Goal: Transaction & Acquisition: Book appointment/travel/reservation

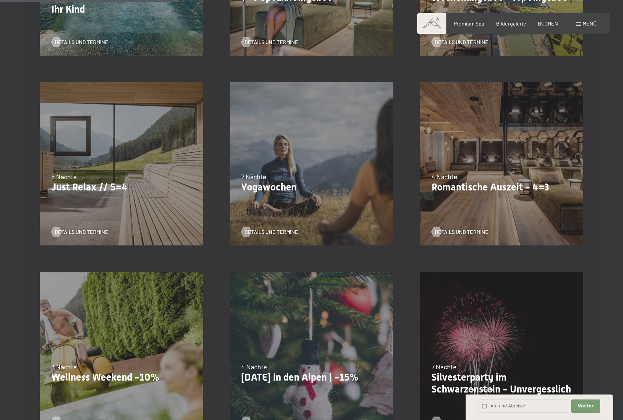
scroll to position [352, 0]
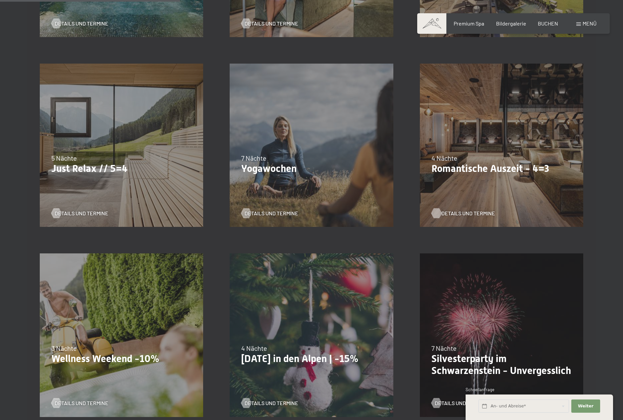
click at [471, 212] on span "Details und Termine" at bounding box center [468, 213] width 54 height 7
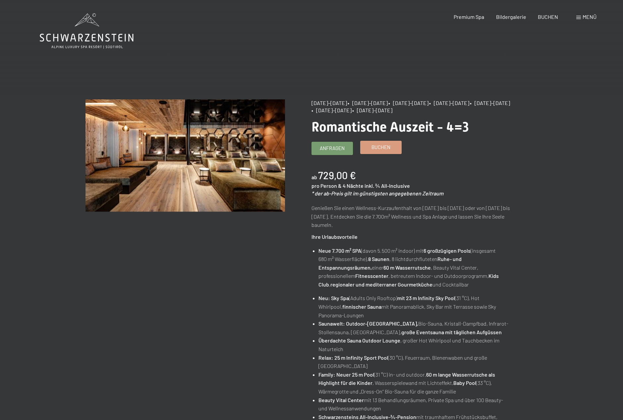
click at [384, 148] on span "Buchen" at bounding box center [380, 147] width 19 height 7
click at [374, 149] on span "Buchen" at bounding box center [380, 147] width 19 height 7
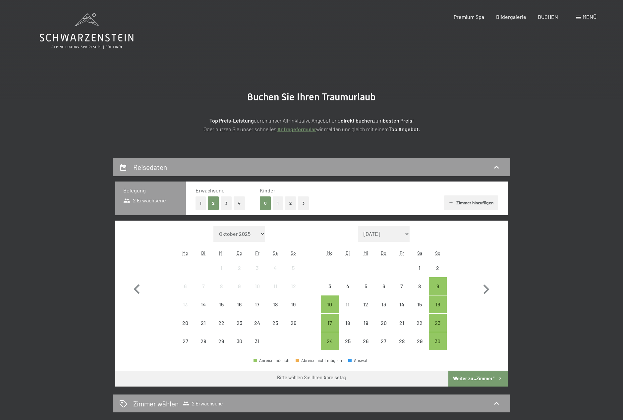
select select "[DATE]"
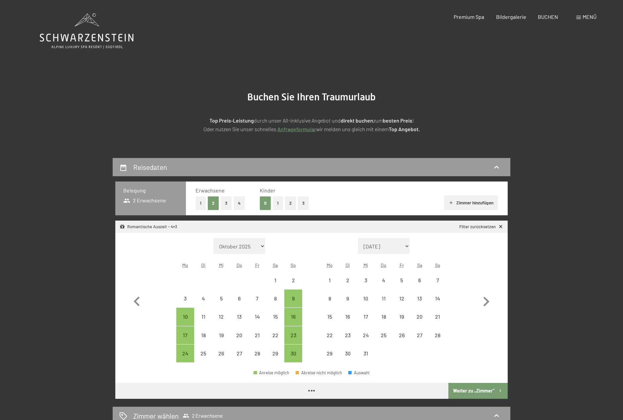
select select "[DATE]"
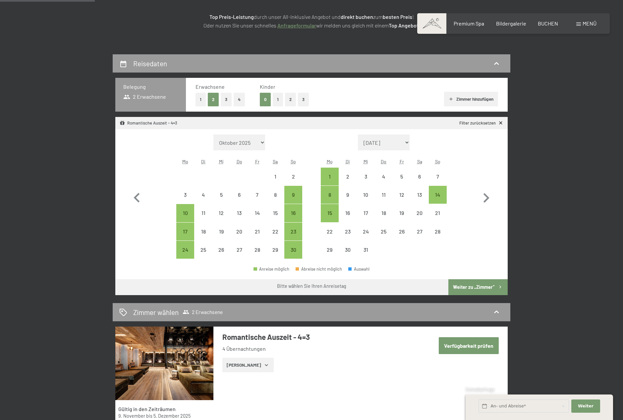
scroll to position [106, 0]
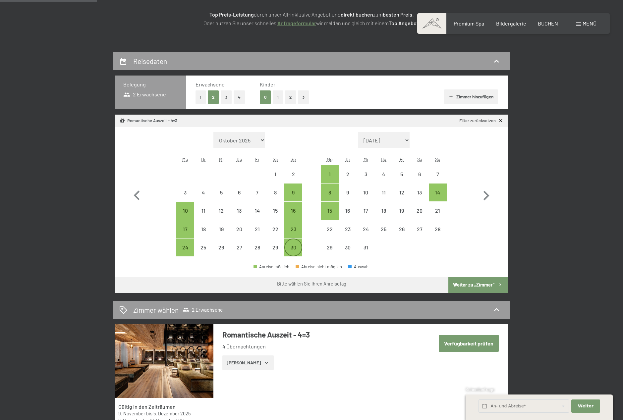
click at [295, 252] on div "30" at bounding box center [293, 253] width 17 height 17
select select "[DATE]"
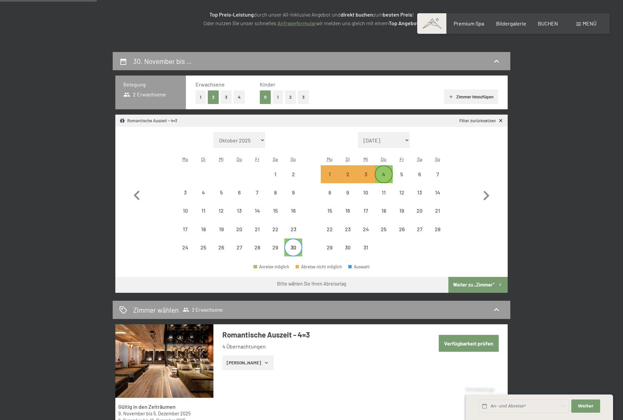
click at [385, 179] on div "4" at bounding box center [383, 180] width 17 height 17
select select "[DATE]"
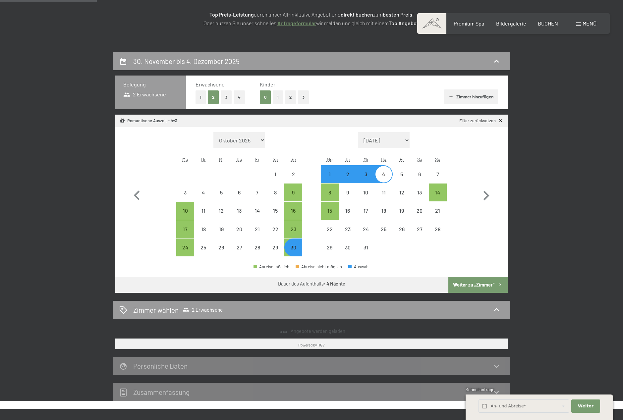
select select "[DATE]"
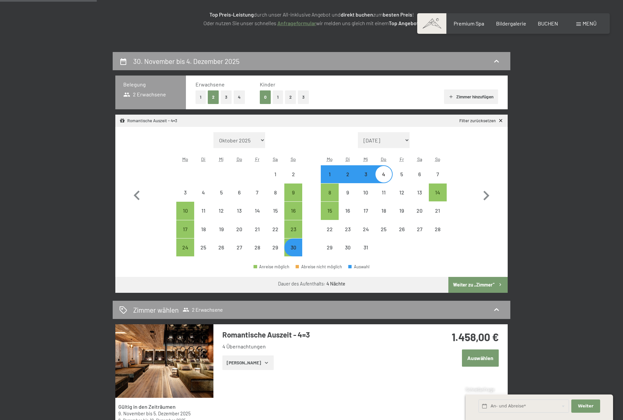
click at [474, 285] on button "Weiter zu „Zimmer“" at bounding box center [477, 285] width 59 height 16
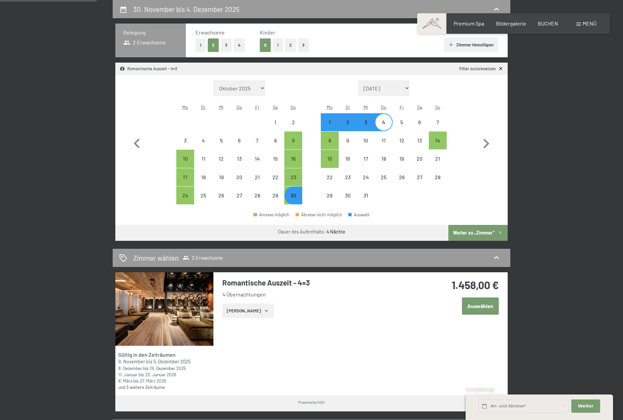
select select "[DATE]"
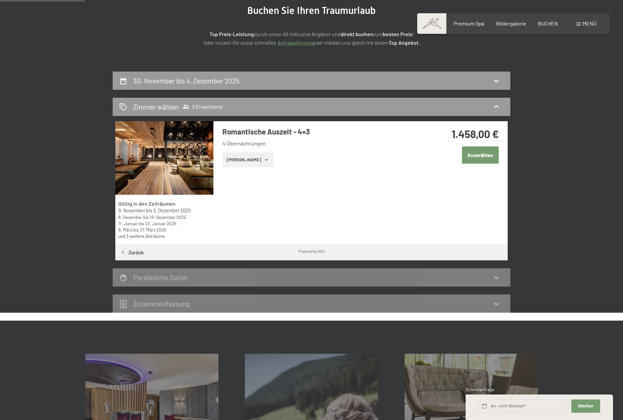
scroll to position [56, 0]
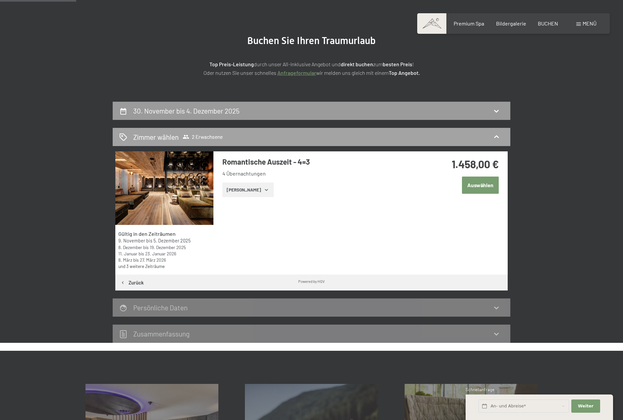
click at [149, 138] on h2 "Zimmer wählen" at bounding box center [155, 137] width 45 height 10
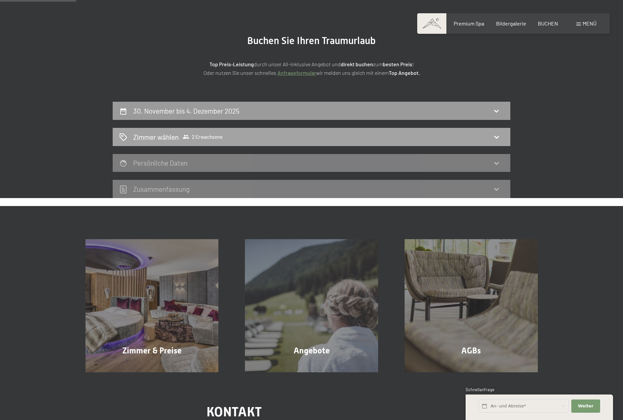
click at [149, 138] on h2 "Zimmer wählen" at bounding box center [155, 137] width 45 height 10
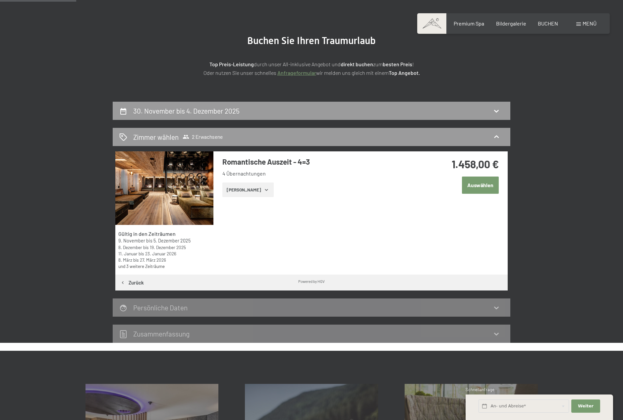
click at [242, 190] on button "[PERSON_NAME]" at bounding box center [247, 190] width 51 height 15
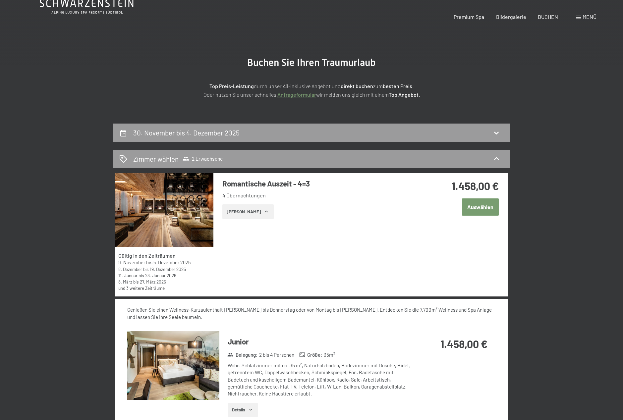
scroll to position [0, 0]
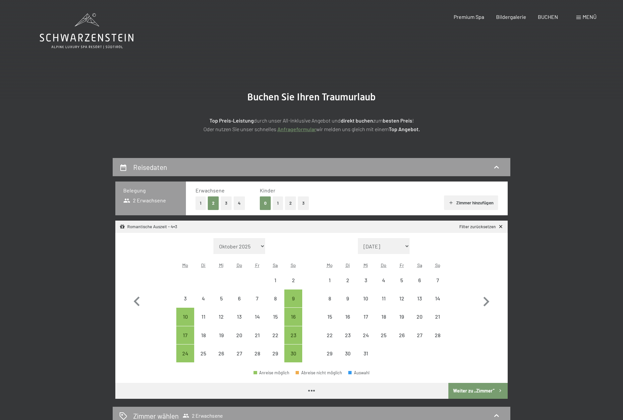
select select "[DATE]"
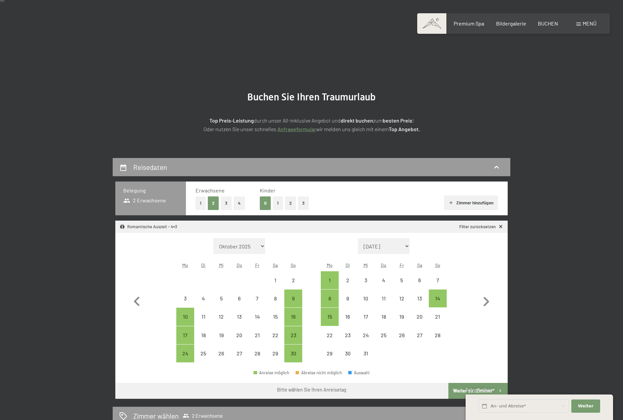
scroll to position [110, 0]
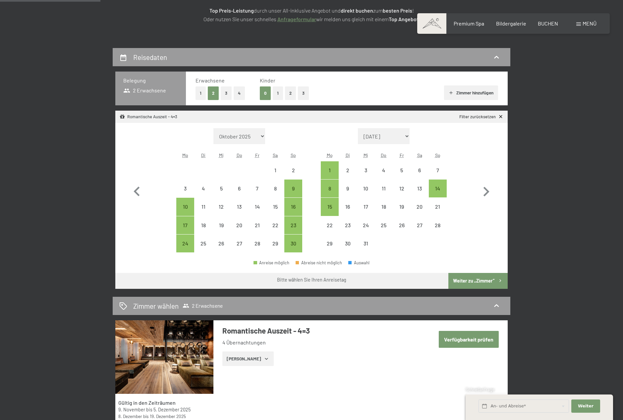
click at [292, 226] on span "Einwilligung Marketing*" at bounding box center [275, 229] width 55 height 7
click at [244, 226] on input "Einwilligung Marketing*" at bounding box center [241, 229] width 7 height 7
checkbox input "false"
click at [294, 225] on div "23" at bounding box center [293, 231] width 17 height 17
select select "[DATE]"
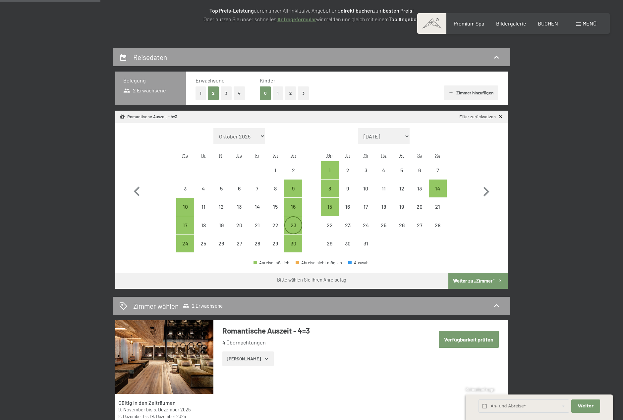
select select "[DATE]"
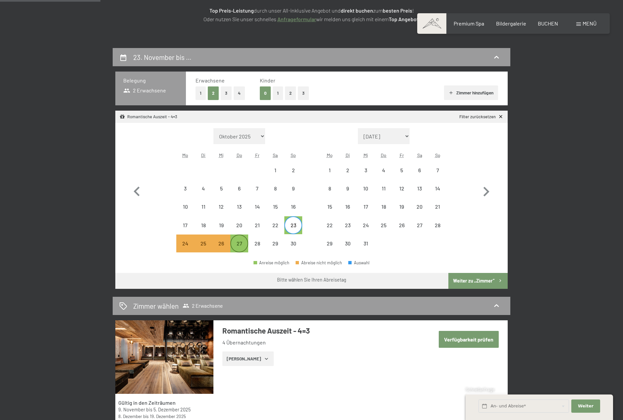
click at [240, 245] on div "27" at bounding box center [239, 249] width 17 height 17
select select "[DATE]"
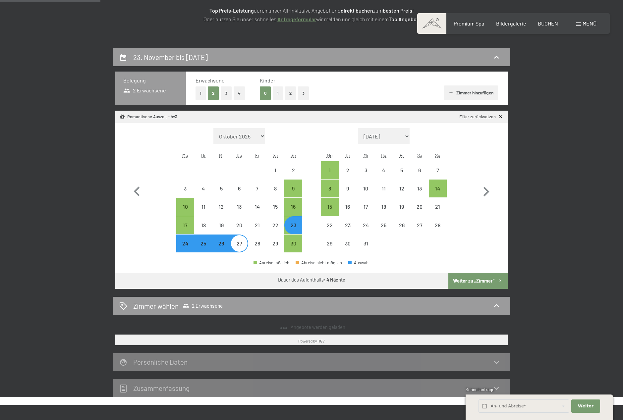
select select "[DATE]"
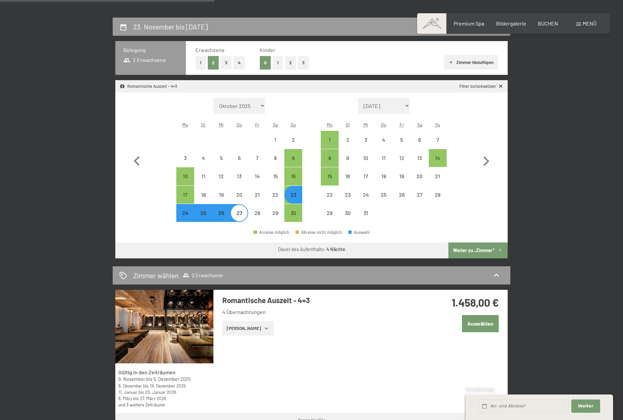
scroll to position [235, 0]
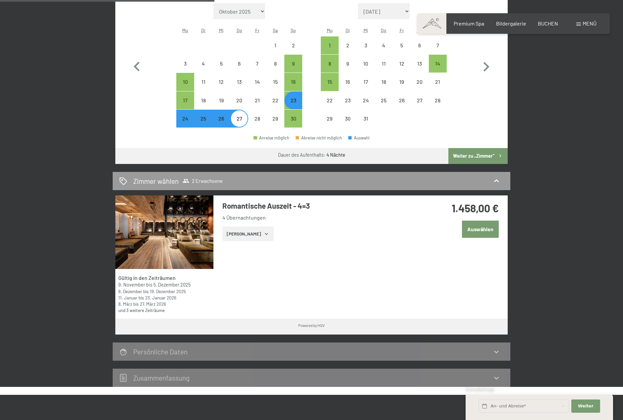
click at [486, 159] on button "Weiter zu „Zimmer“" at bounding box center [477, 156] width 59 height 16
select select "[DATE]"
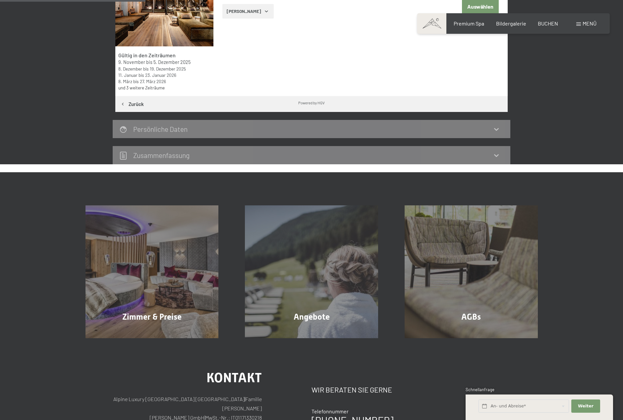
scroll to position [158, 0]
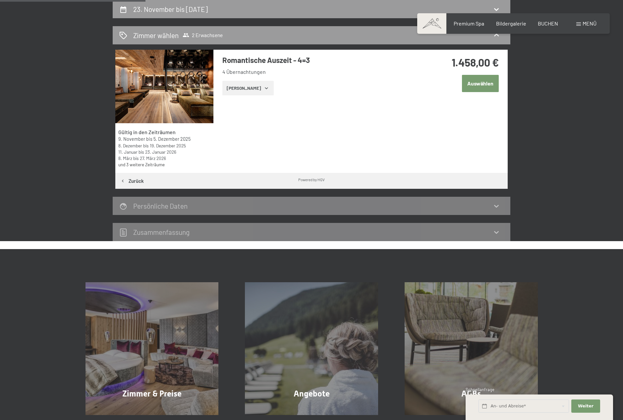
click at [253, 91] on button "[PERSON_NAME]" at bounding box center [247, 88] width 51 height 15
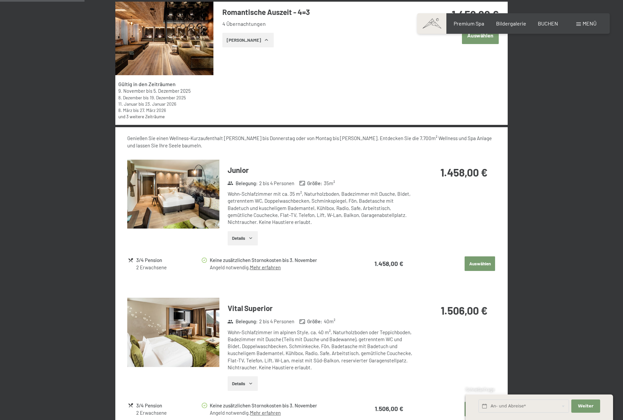
scroll to position [210, 0]
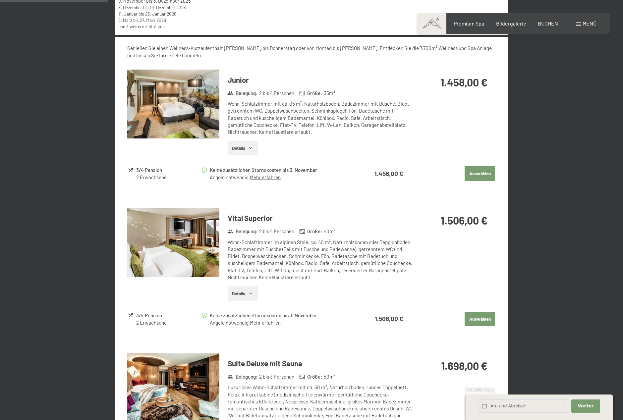
scroll to position [330, 0]
